Goal: Task Accomplishment & Management: Manage account settings

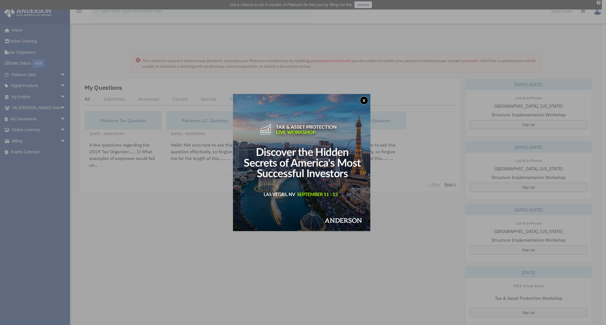
click at [366, 100] on button "x" at bounding box center [364, 100] width 8 height 8
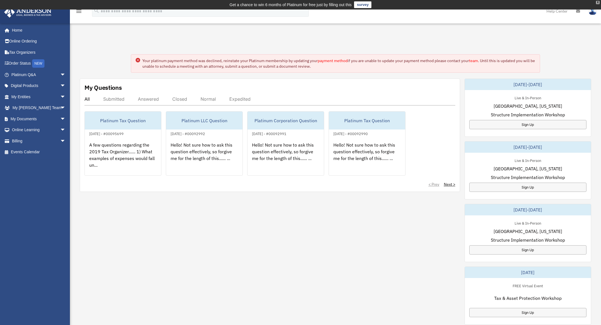
click at [598, 2] on div "X" at bounding box center [598, 2] width 4 height 3
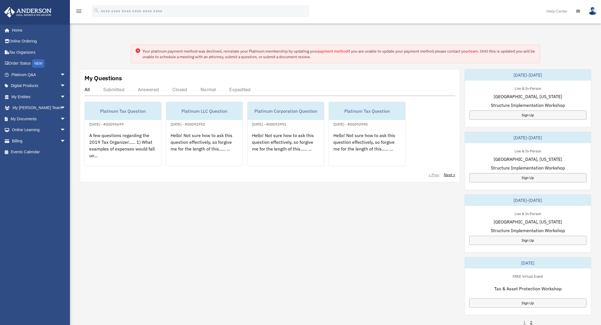
click at [594, 10] on img at bounding box center [593, 11] width 8 height 8
click at [484, 27] on link "My Profile" at bounding box center [509, 25] width 56 height 11
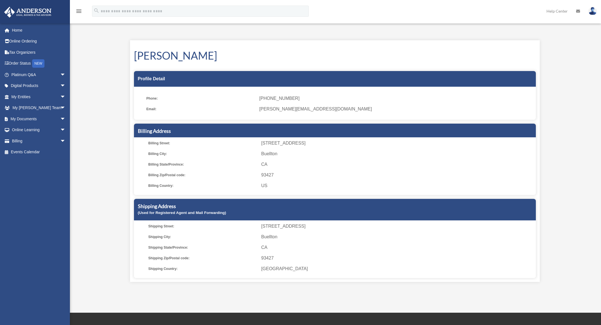
click at [288, 110] on span "[PERSON_NAME][EMAIL_ADDRESS][DOMAIN_NAME]" at bounding box center [395, 109] width 273 height 8
click at [275, 109] on span "[PERSON_NAME][EMAIL_ADDRESS][DOMAIN_NAME]" at bounding box center [395, 109] width 273 height 8
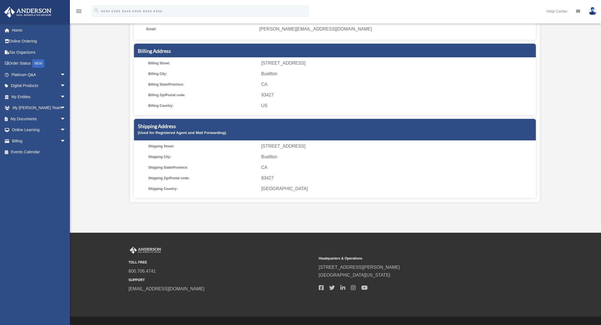
scroll to position [92, 0]
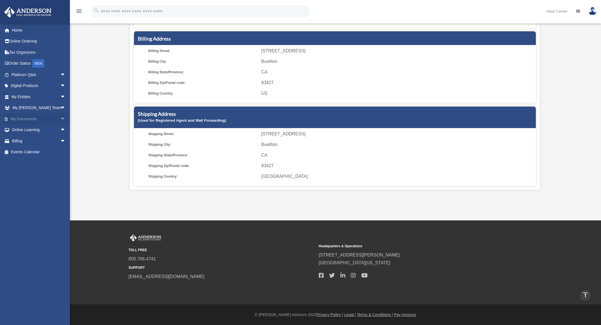
click at [36, 118] on link "My Documents arrow_drop_down" at bounding box center [39, 118] width 70 height 11
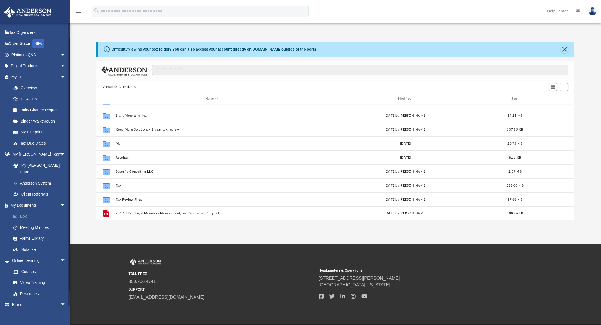
scroll to position [29, 0]
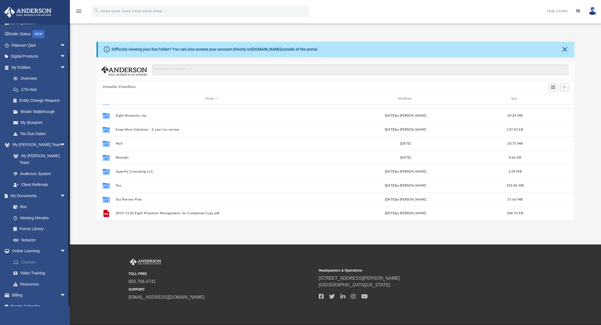
click at [26, 257] on link "Courses" at bounding box center [41, 262] width 66 height 11
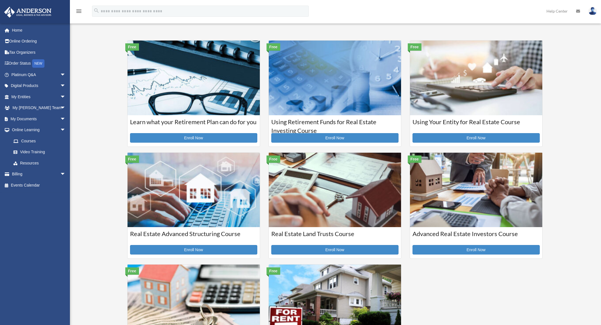
click at [40, 240] on div "[PERSON_NAME][EMAIL_ADDRESS][DOMAIN_NAME] Sign Out [PERSON_NAME][EMAIL_ADDRESS]…" at bounding box center [37, 164] width 74 height 283
click at [589, 13] on link at bounding box center [593, 11] width 17 height 25
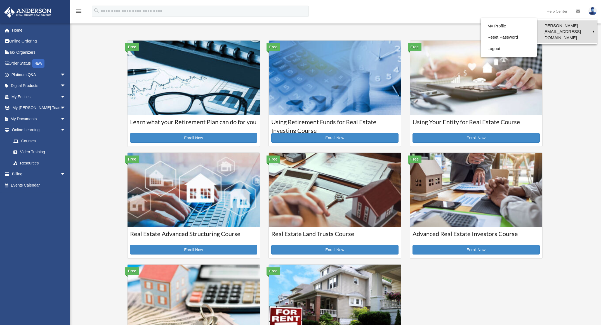
click at [579, 26] on link "[PERSON_NAME][EMAIL_ADDRESS][DOMAIN_NAME]" at bounding box center [567, 31] width 60 height 22
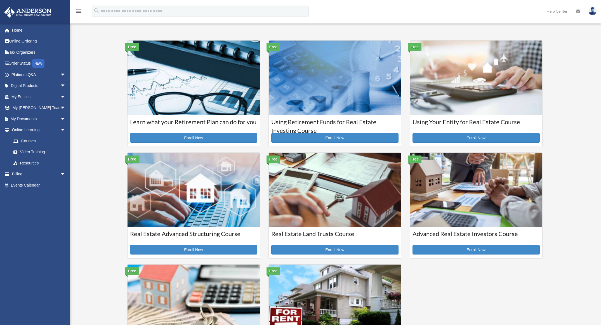
click at [589, 11] on img at bounding box center [593, 11] width 8 height 8
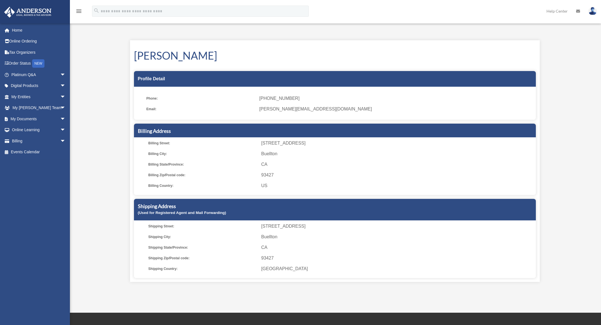
click at [594, 11] on img at bounding box center [593, 11] width 8 height 8
click at [493, 50] on link "Logout" at bounding box center [509, 48] width 56 height 11
